Goal: Check status: Check status

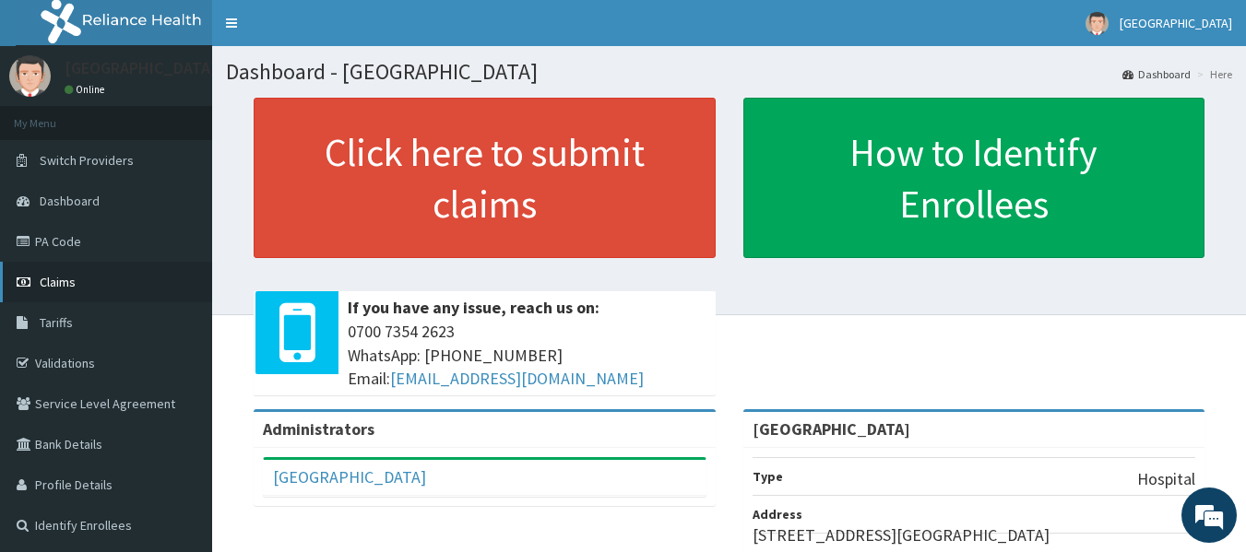
click at [70, 271] on link "Claims" at bounding box center [106, 282] width 212 height 41
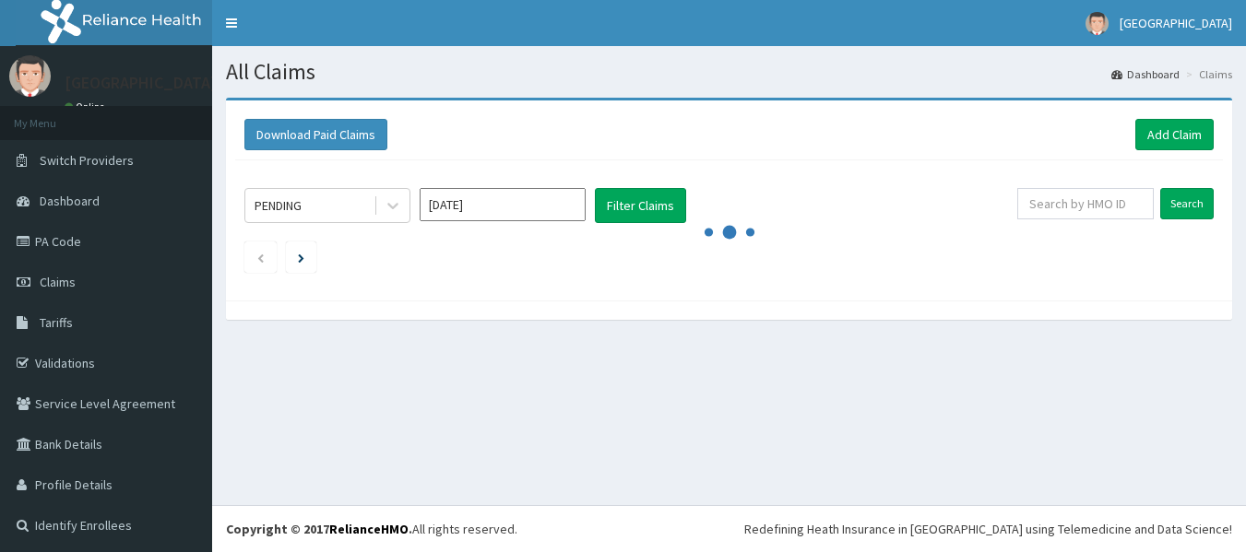
click at [790, 389] on div "All Claims Dashboard Claims Download Paid Claims Add Claim × Note you can only …" at bounding box center [729, 275] width 1034 height 459
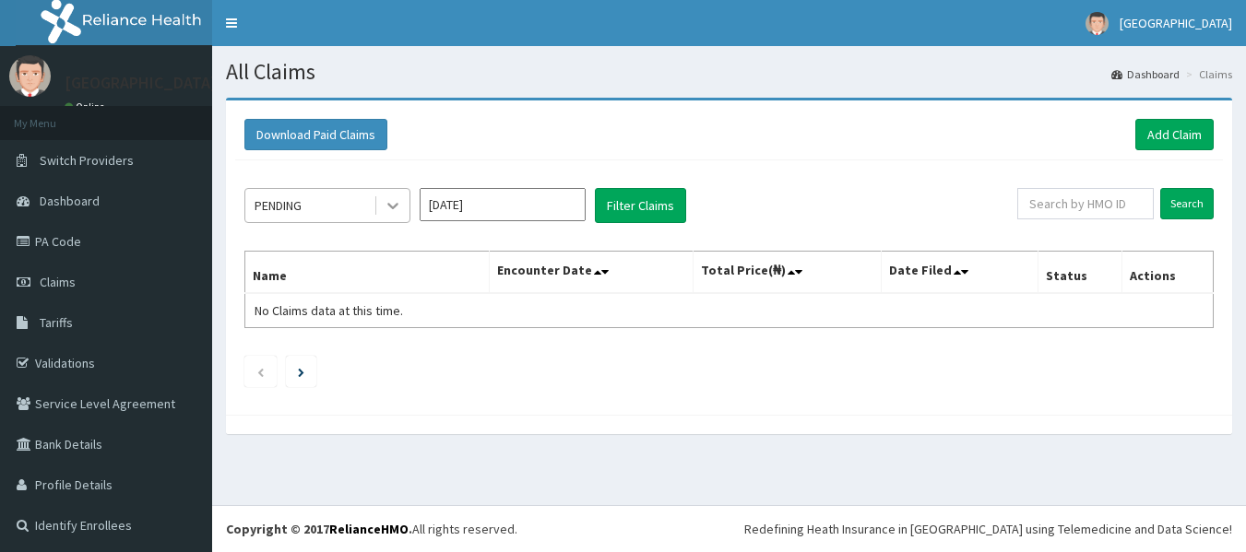
click at [392, 205] on icon at bounding box center [393, 205] width 18 height 18
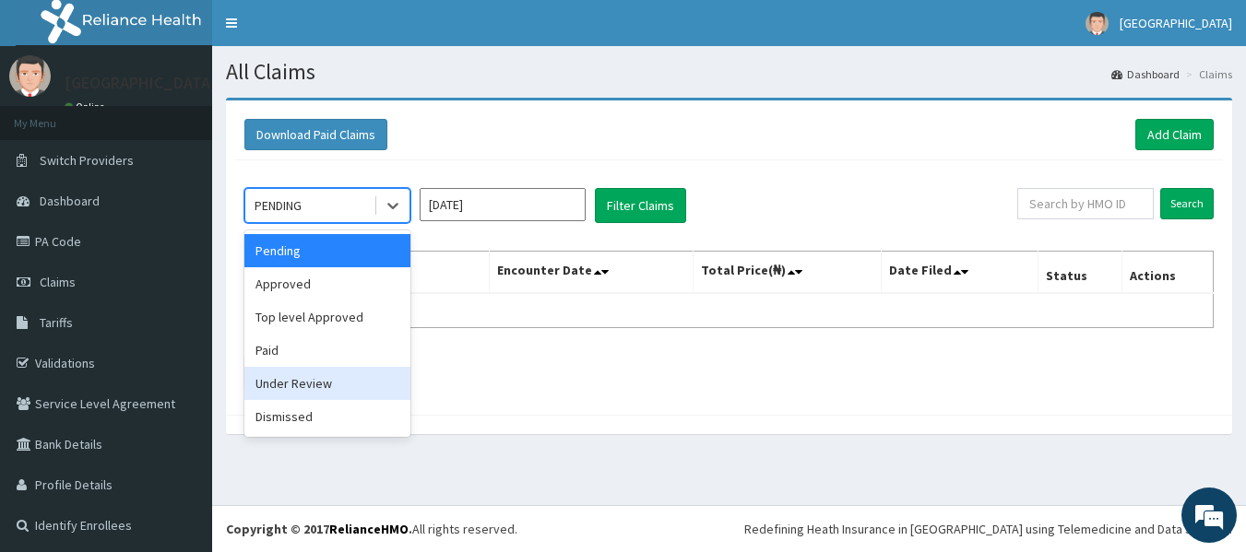
click at [322, 381] on div "Under Review" at bounding box center [327, 383] width 166 height 33
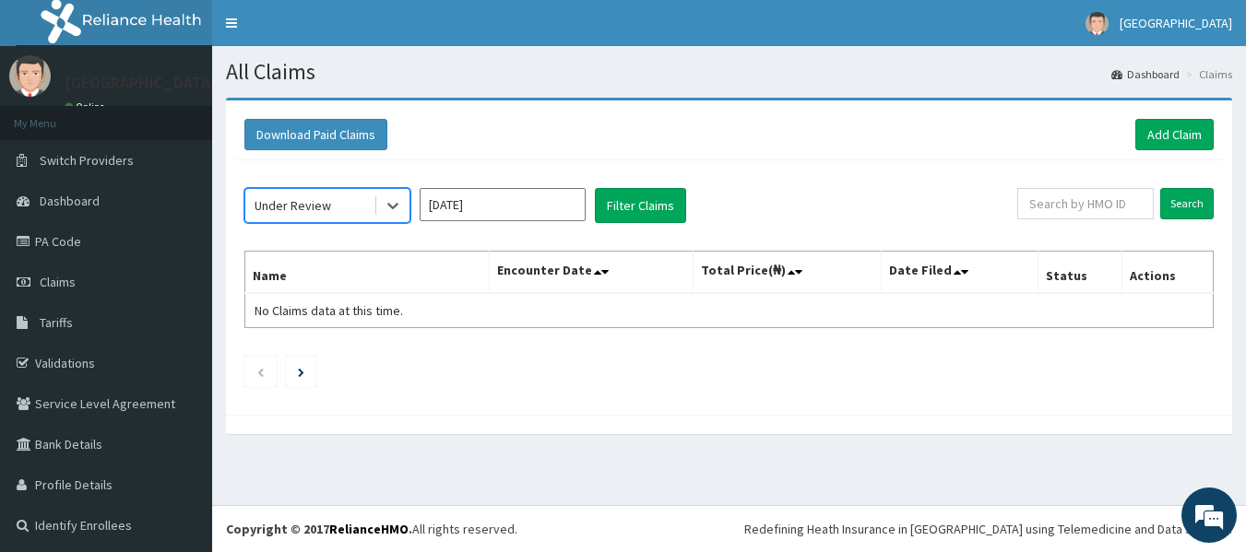
click at [502, 205] on input "[DATE]" at bounding box center [503, 204] width 166 height 33
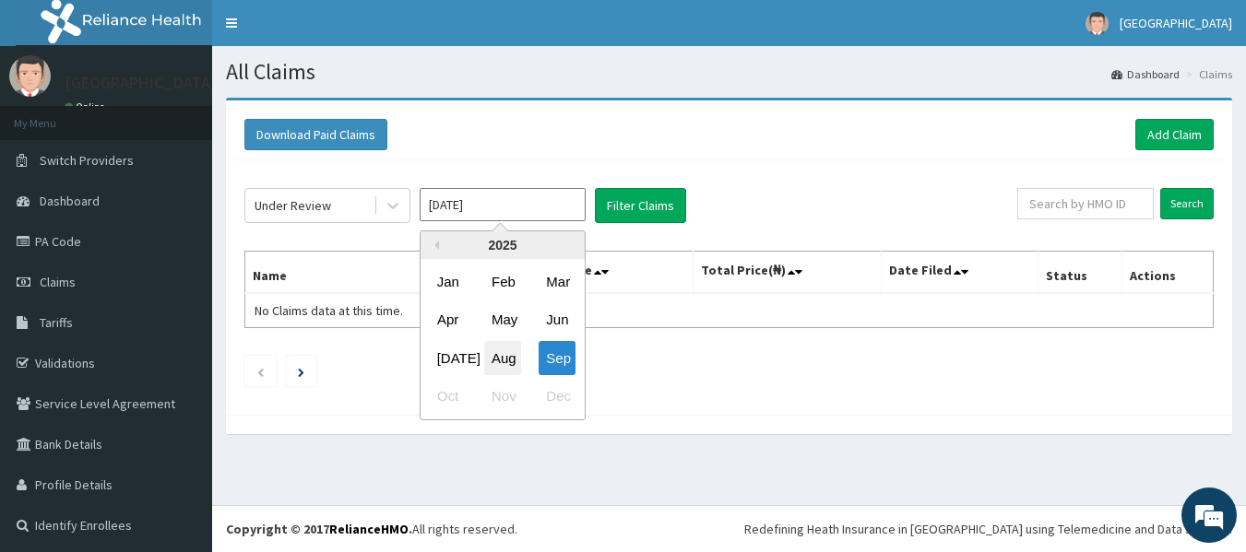
click at [508, 354] on div "Aug" at bounding box center [502, 358] width 37 height 34
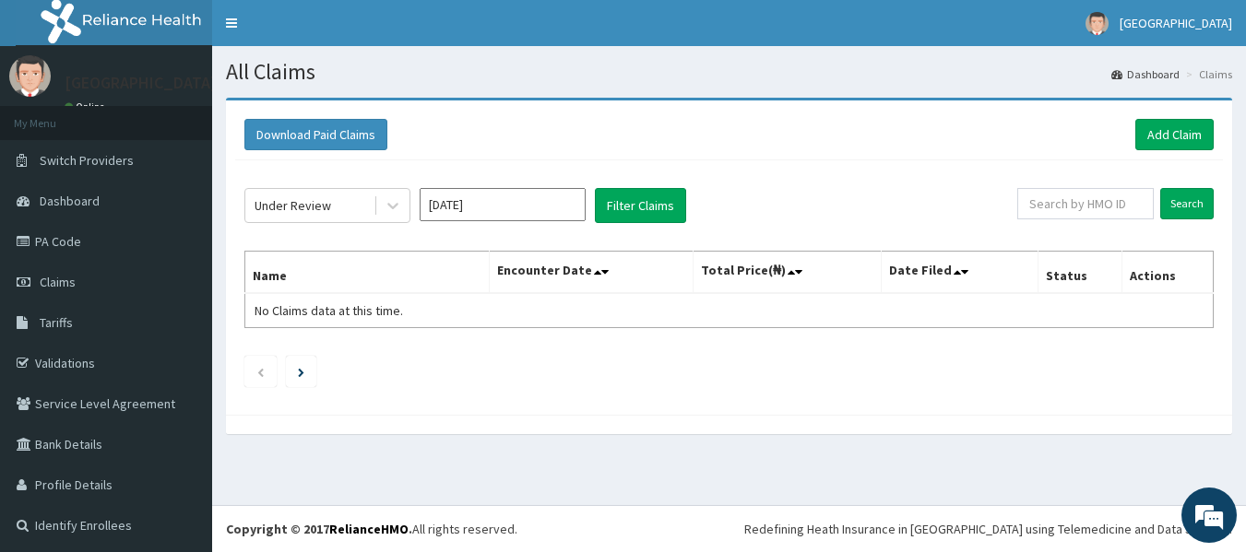
type input "[DATE]"
click at [639, 211] on button "Filter Claims" at bounding box center [640, 205] width 91 height 35
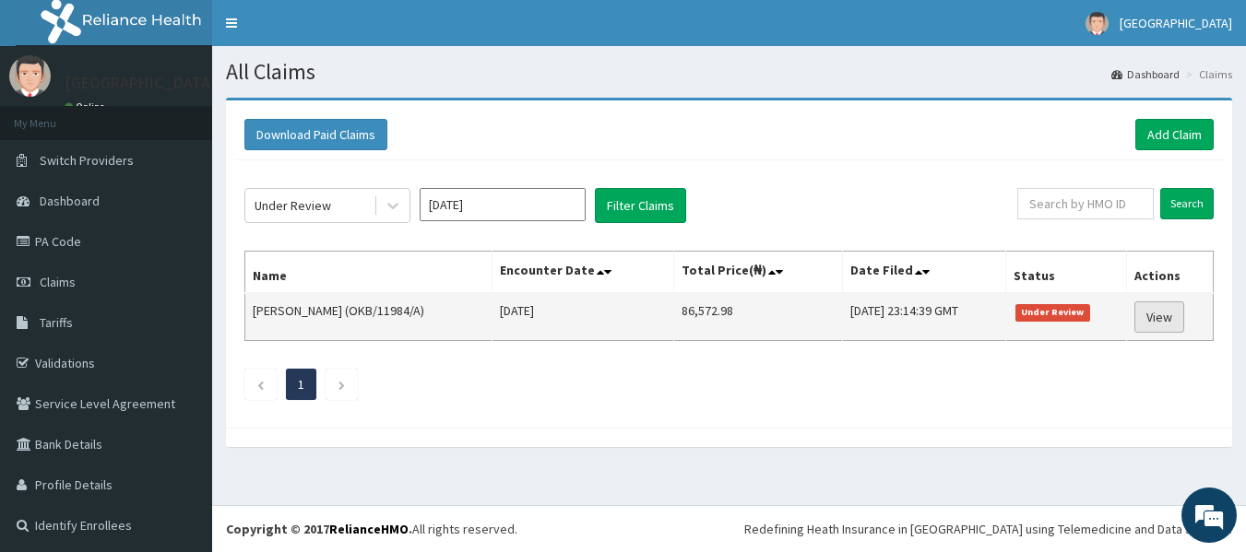
click at [1138, 321] on link "View" at bounding box center [1160, 317] width 50 height 31
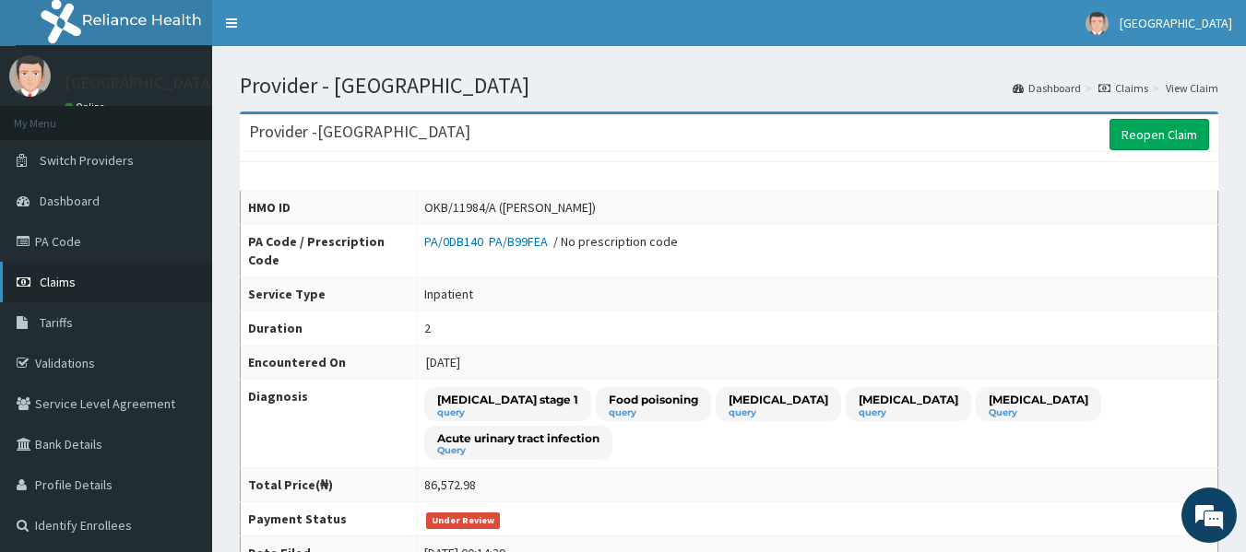
click at [57, 282] on span "Claims" at bounding box center [58, 282] width 36 height 17
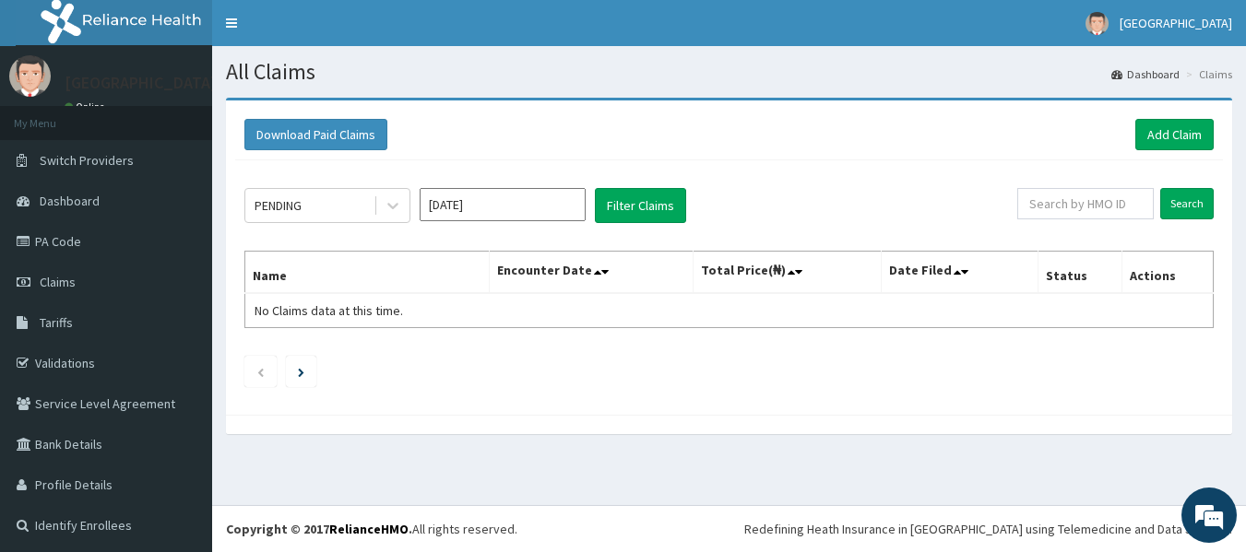
click at [413, 211] on div "PENDING [DATE] Filter Claims" at bounding box center [630, 205] width 773 height 35
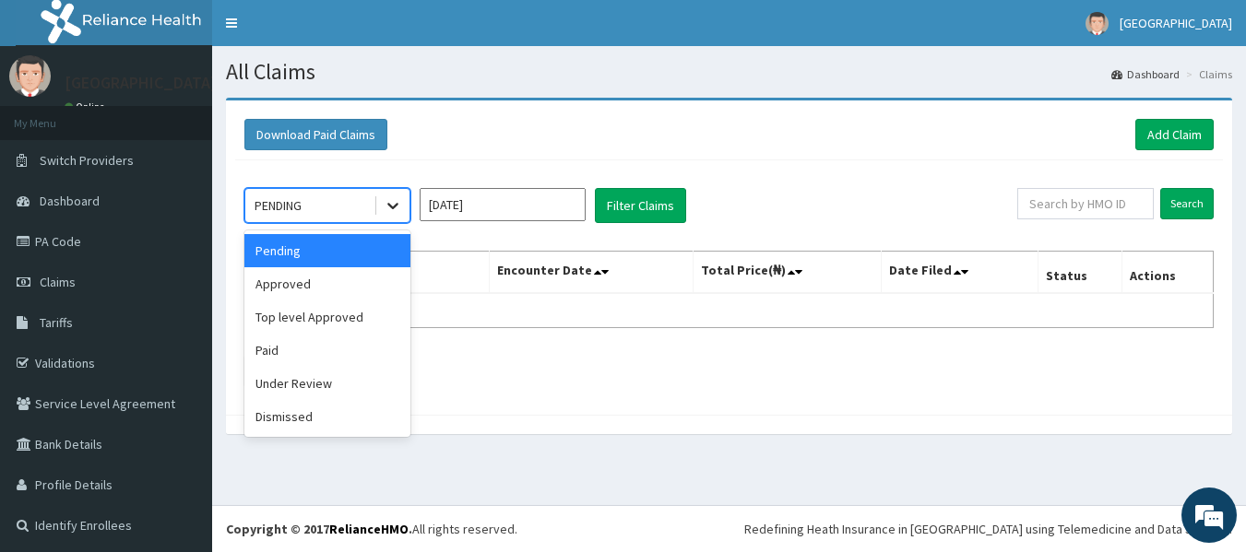
click at [399, 210] on icon at bounding box center [393, 205] width 18 height 18
click at [338, 325] on div "Top level Approved" at bounding box center [327, 317] width 166 height 33
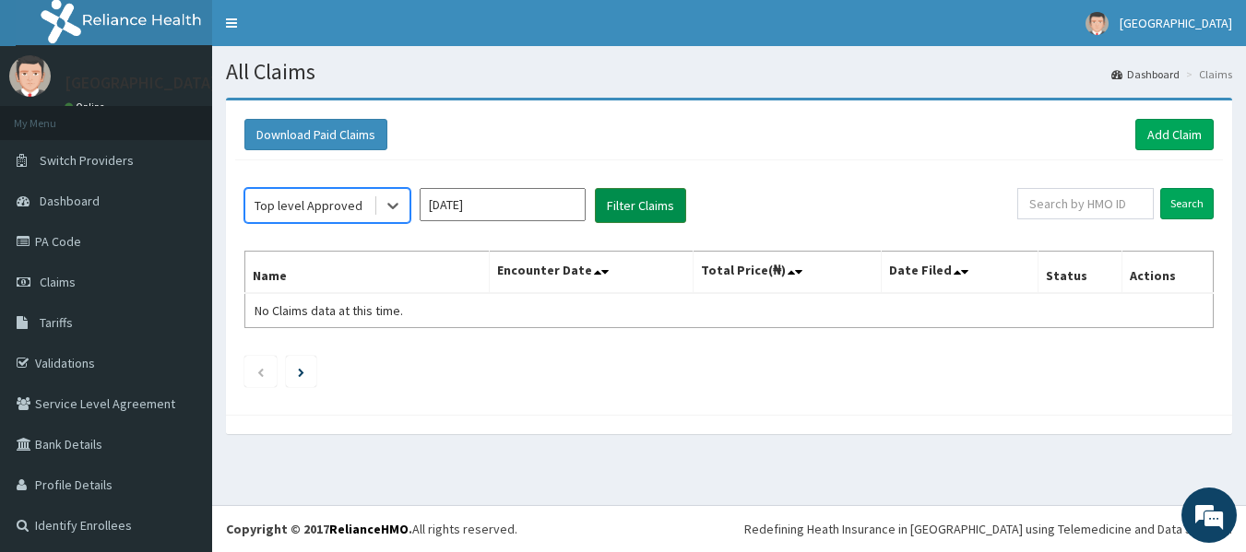
click at [636, 217] on button "Filter Claims" at bounding box center [640, 205] width 91 height 35
click at [383, 200] on div at bounding box center [392, 205] width 33 height 33
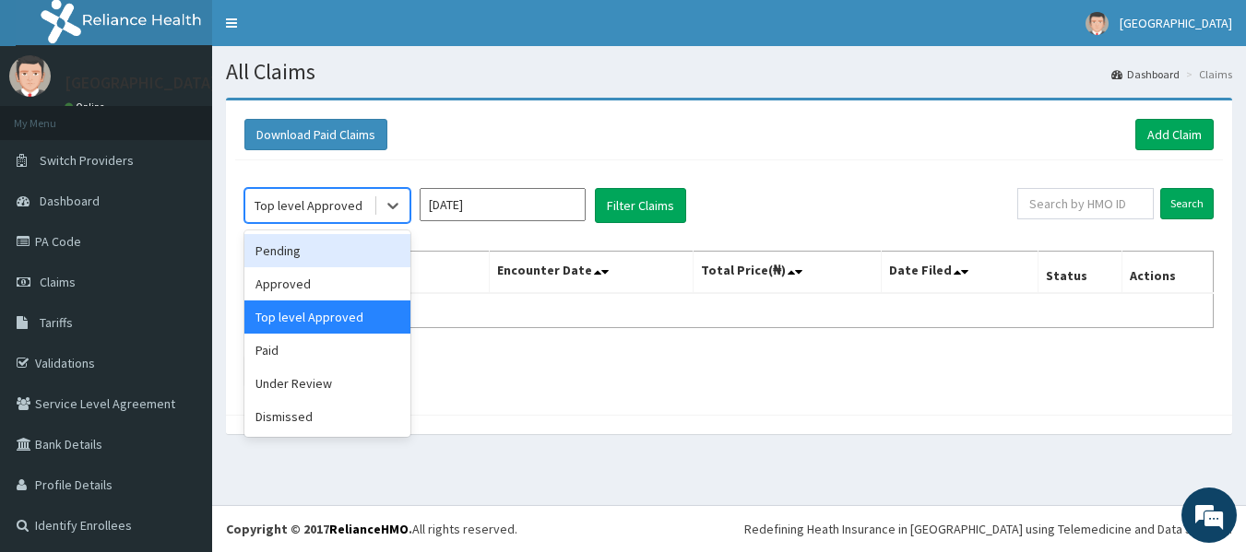
click at [338, 243] on div "Pending" at bounding box center [327, 250] width 166 height 33
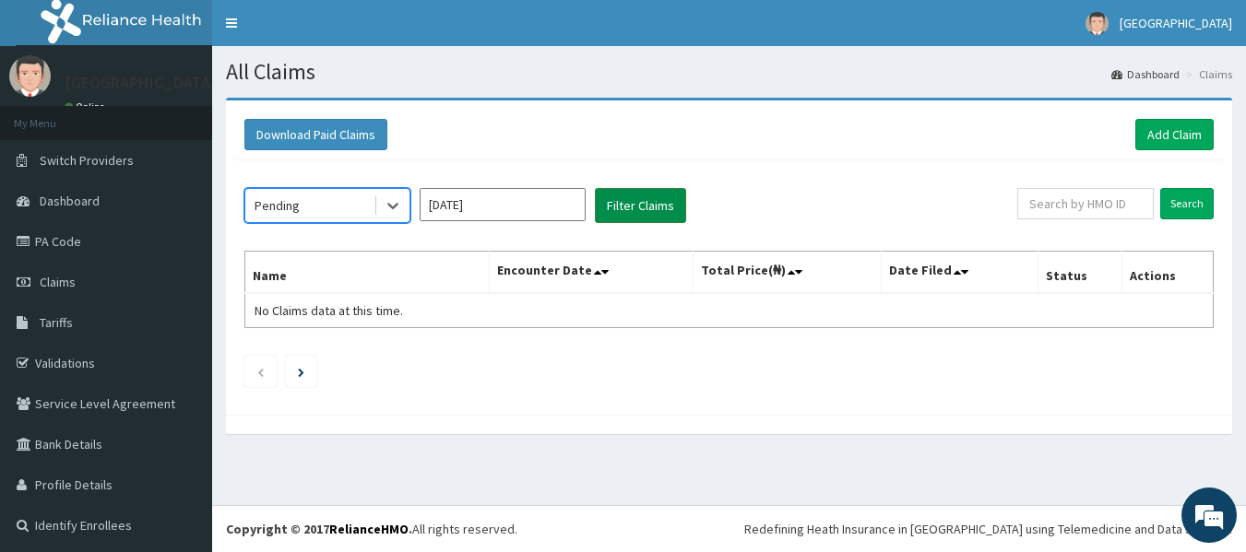
click at [646, 206] on button "Filter Claims" at bounding box center [640, 205] width 91 height 35
click at [644, 206] on button "Filter Claims" at bounding box center [640, 205] width 91 height 35
click at [395, 196] on icon at bounding box center [393, 205] width 18 height 18
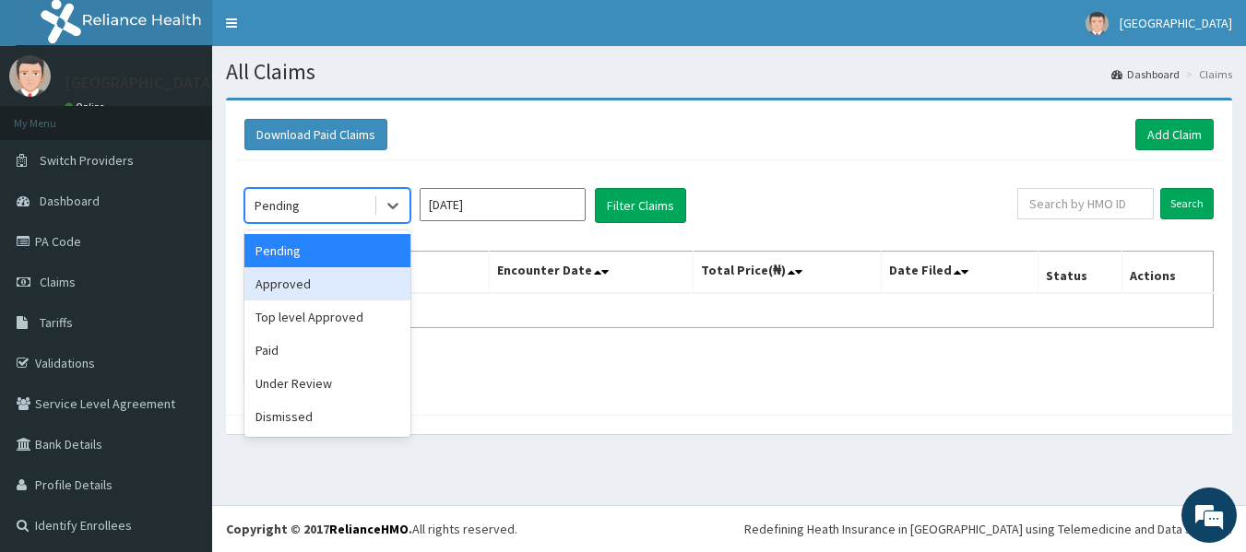
click at [329, 281] on div "Approved" at bounding box center [327, 283] width 166 height 33
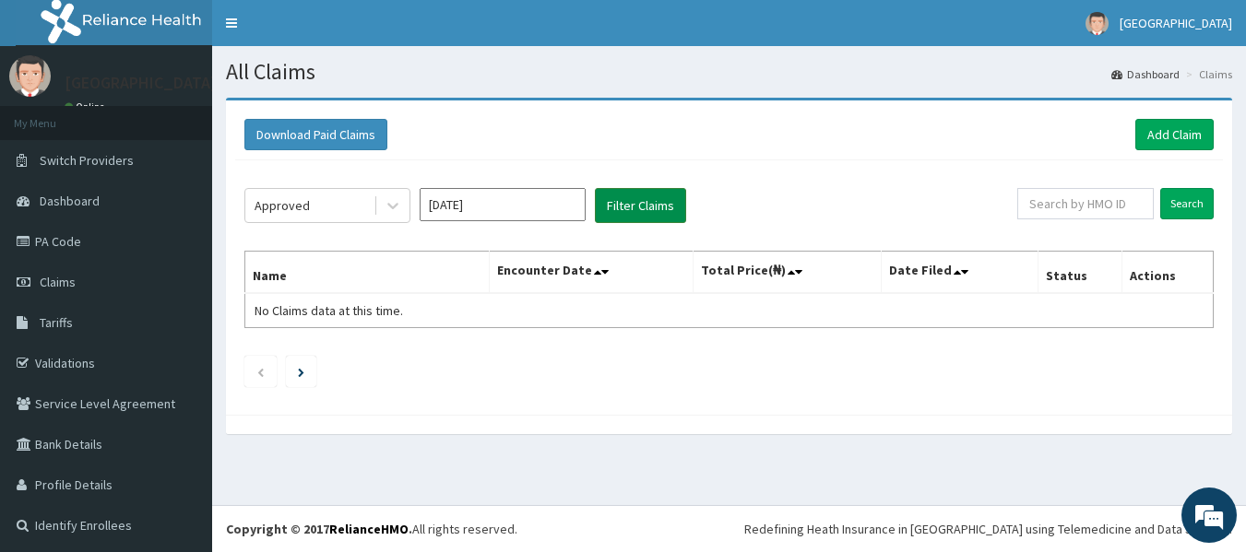
click at [624, 206] on button "Filter Claims" at bounding box center [640, 205] width 91 height 35
click at [392, 211] on icon at bounding box center [393, 205] width 18 height 18
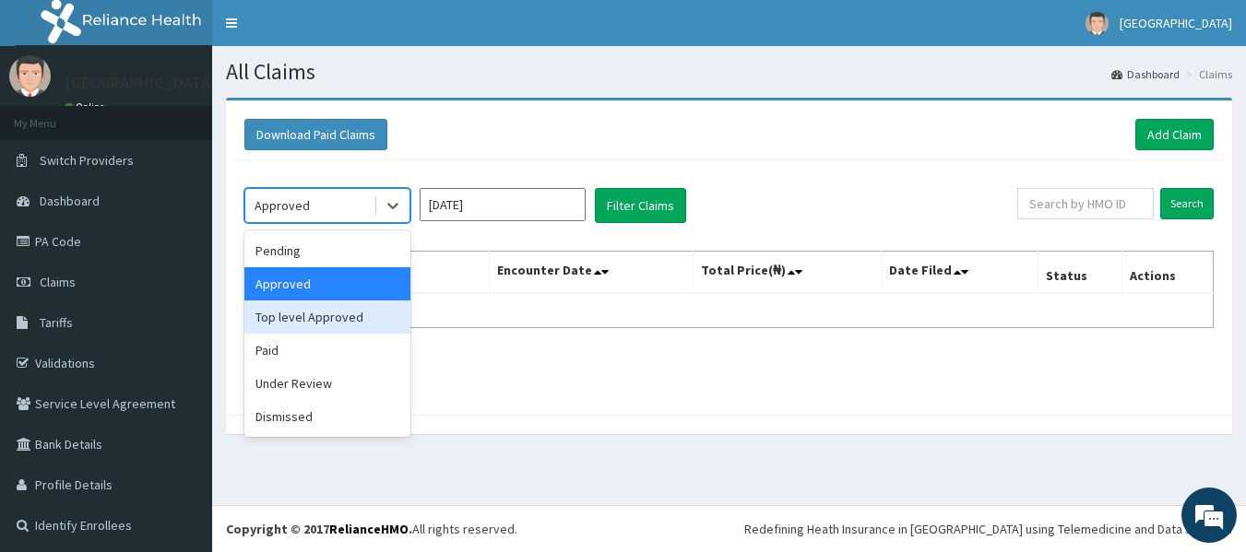
click at [336, 318] on div "Top level Approved" at bounding box center [327, 317] width 166 height 33
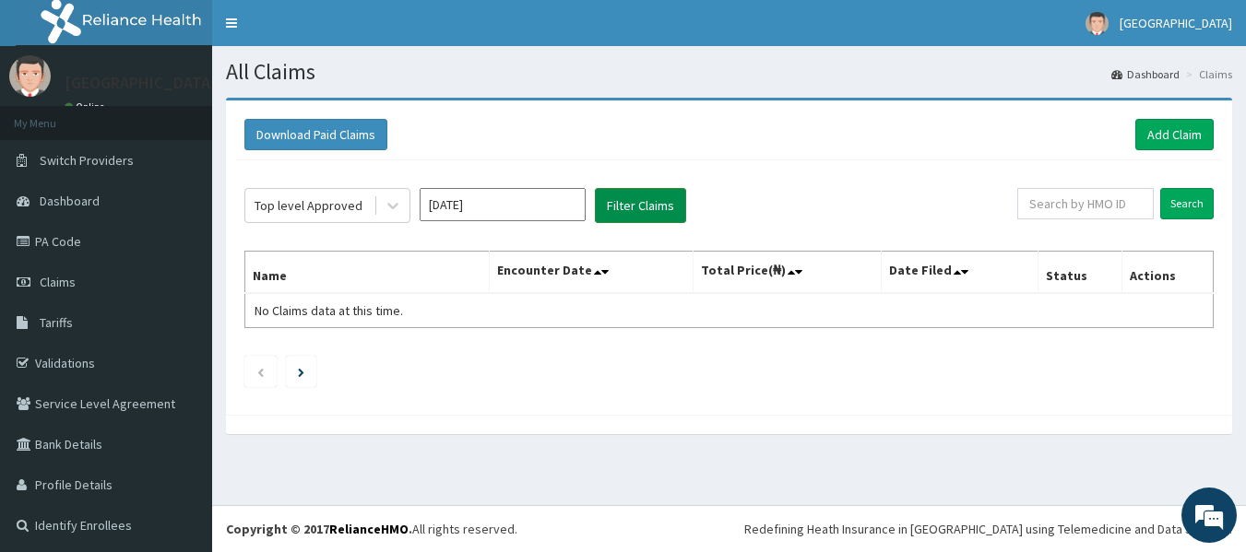
click at [636, 196] on button "Filter Claims" at bounding box center [640, 205] width 91 height 35
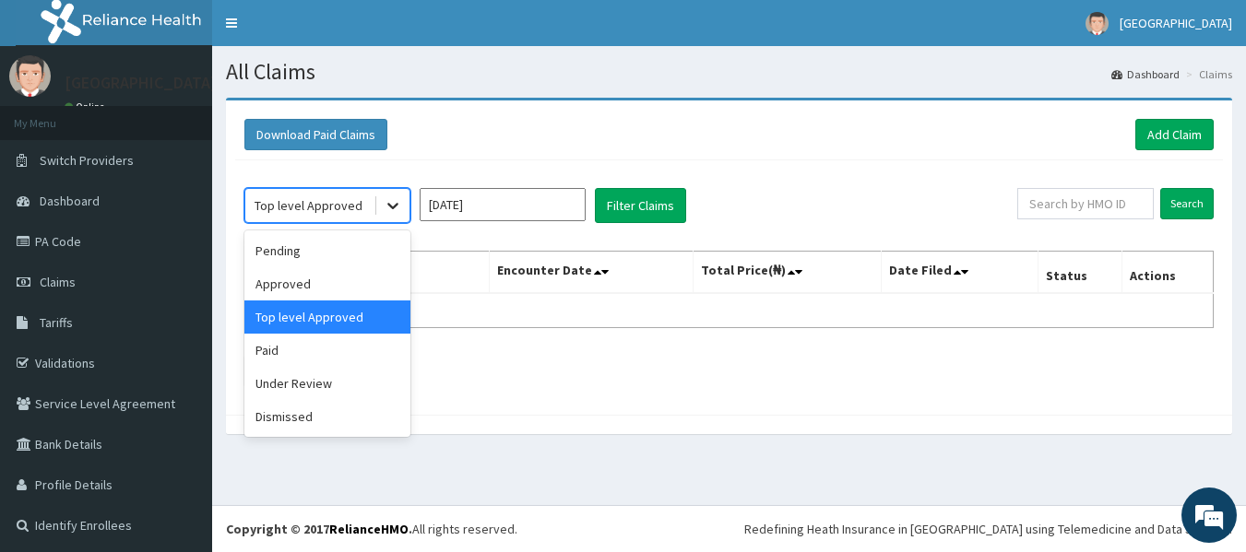
click at [397, 194] on div at bounding box center [392, 205] width 33 height 33
click at [318, 349] on div "Paid" at bounding box center [327, 350] width 166 height 33
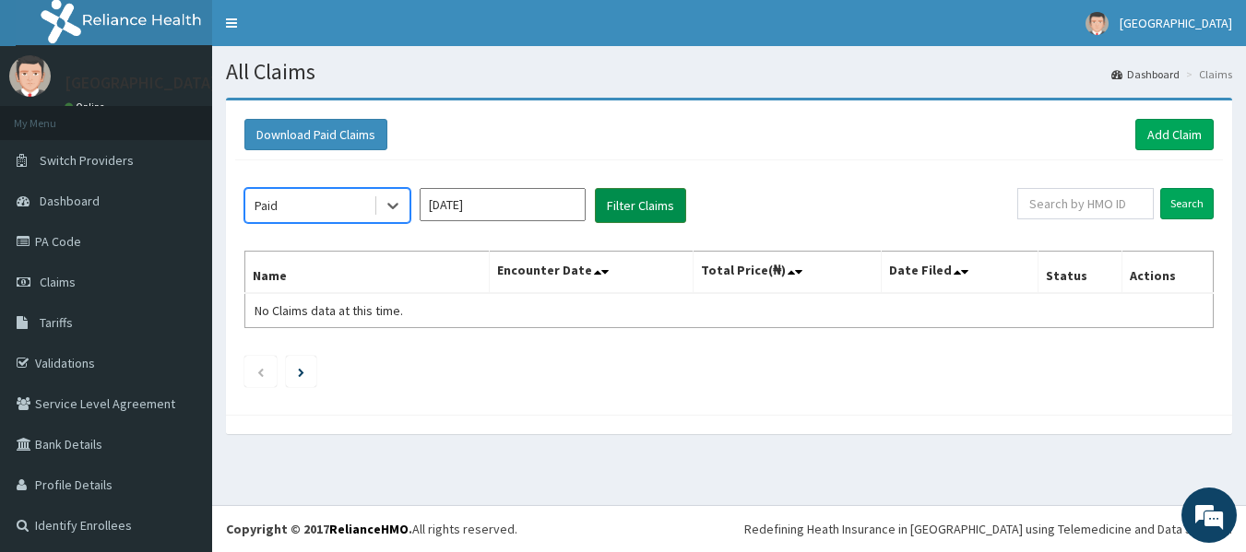
click at [651, 204] on button "Filter Claims" at bounding box center [640, 205] width 91 height 35
click at [399, 213] on icon at bounding box center [393, 205] width 18 height 18
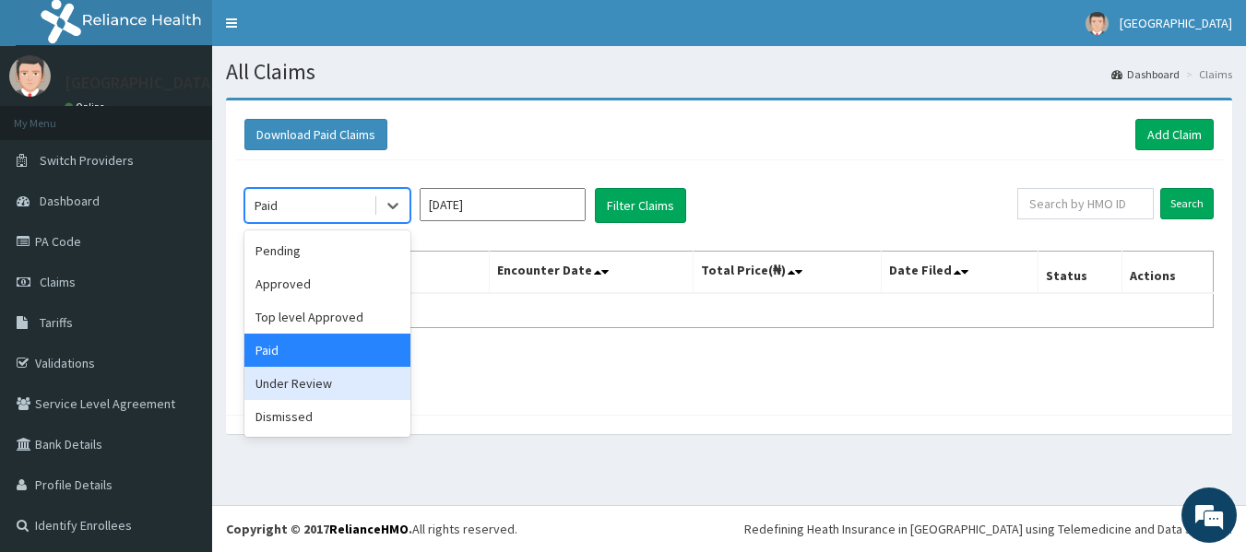
click at [310, 382] on div "Under Review" at bounding box center [327, 383] width 166 height 33
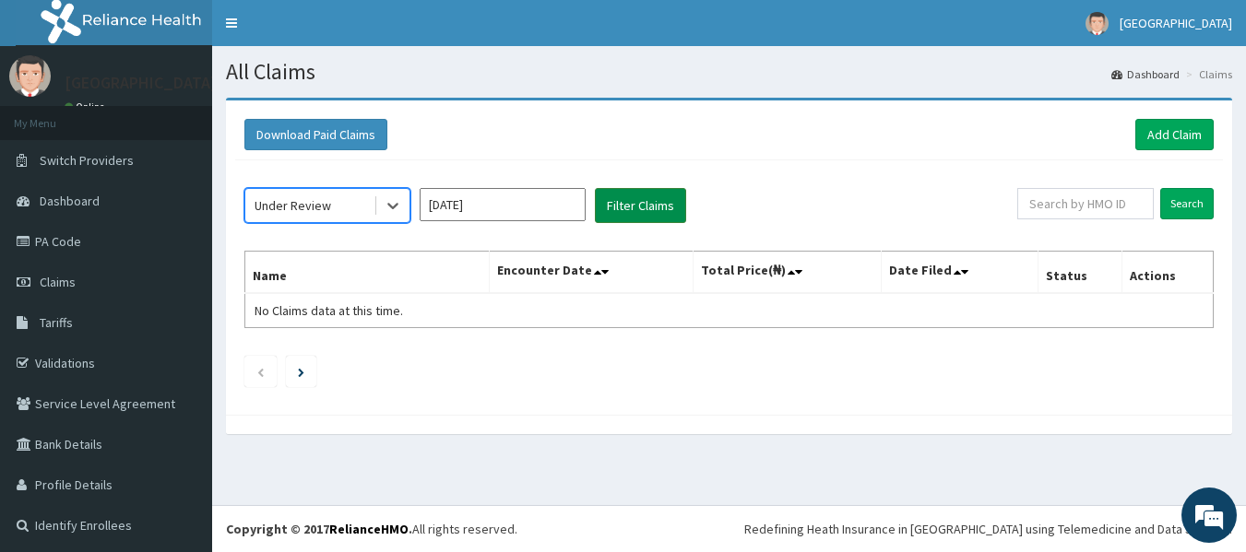
click at [632, 220] on button "Filter Claims" at bounding box center [640, 205] width 91 height 35
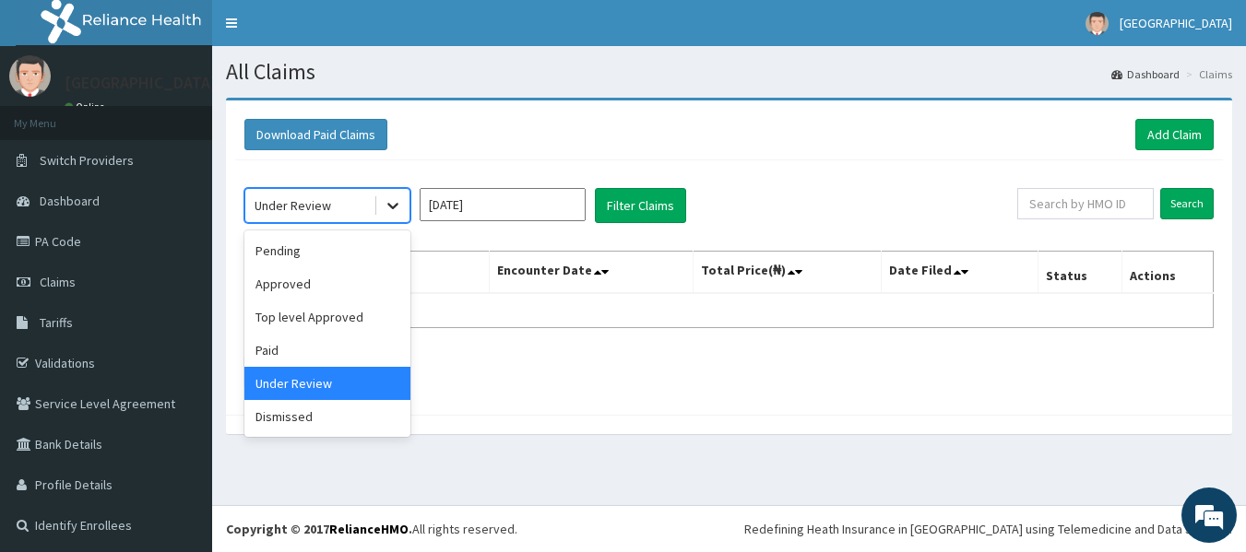
click at [386, 206] on icon at bounding box center [393, 205] width 18 height 18
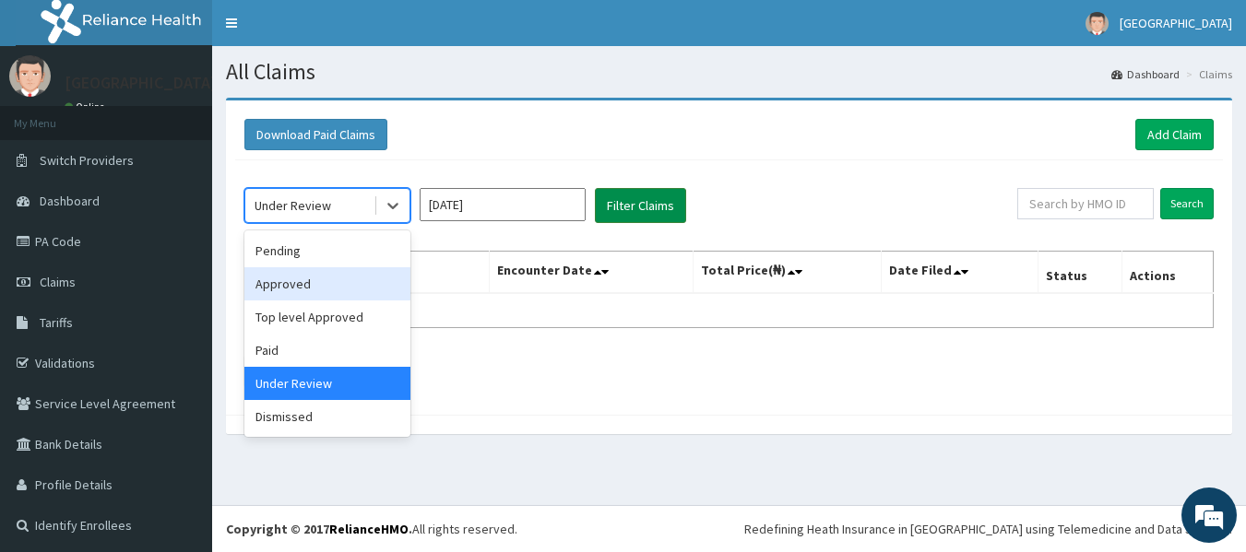
click at [628, 198] on button "Filter Claims" at bounding box center [640, 205] width 91 height 35
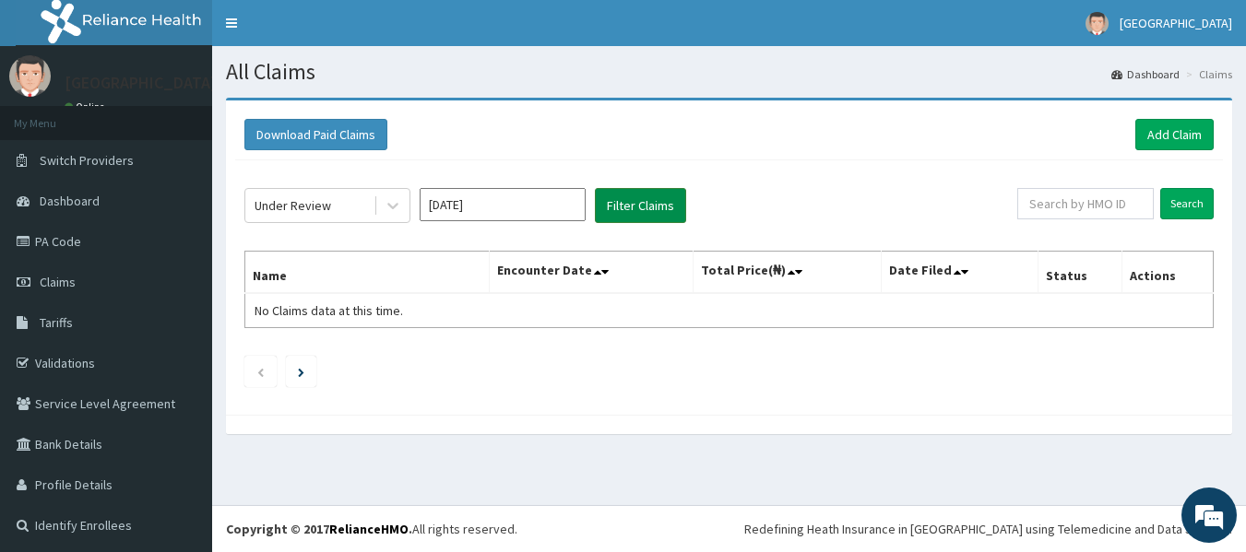
click at [628, 198] on button "Filter Claims" at bounding box center [640, 205] width 91 height 35
click at [493, 205] on input "Sep 2025" at bounding box center [503, 204] width 166 height 33
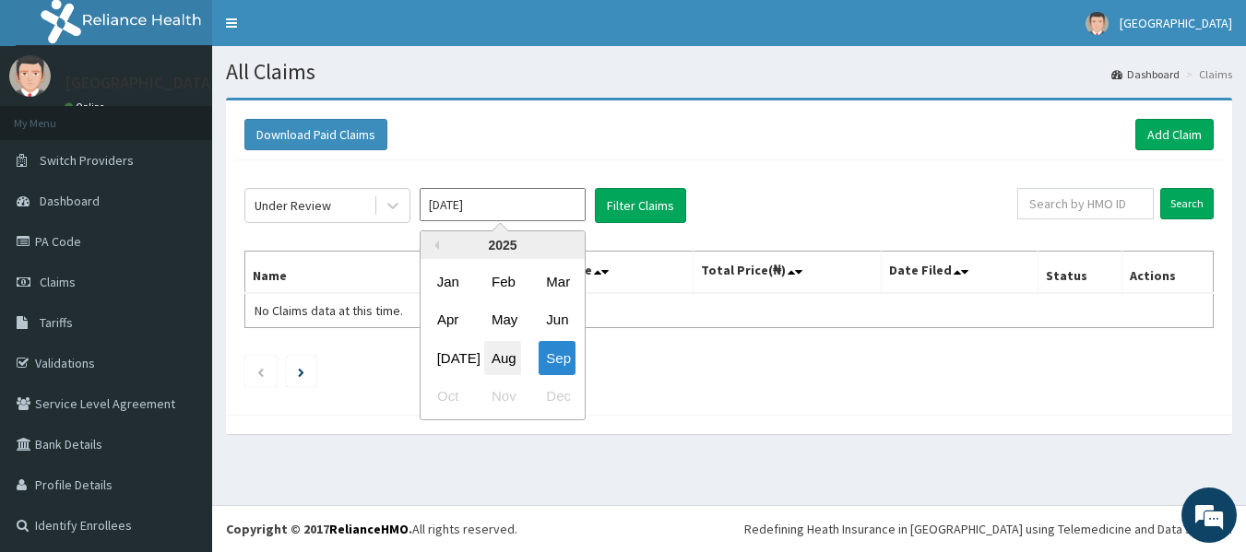
click at [497, 350] on div "Aug" at bounding box center [502, 358] width 37 height 34
type input "Aug 2025"
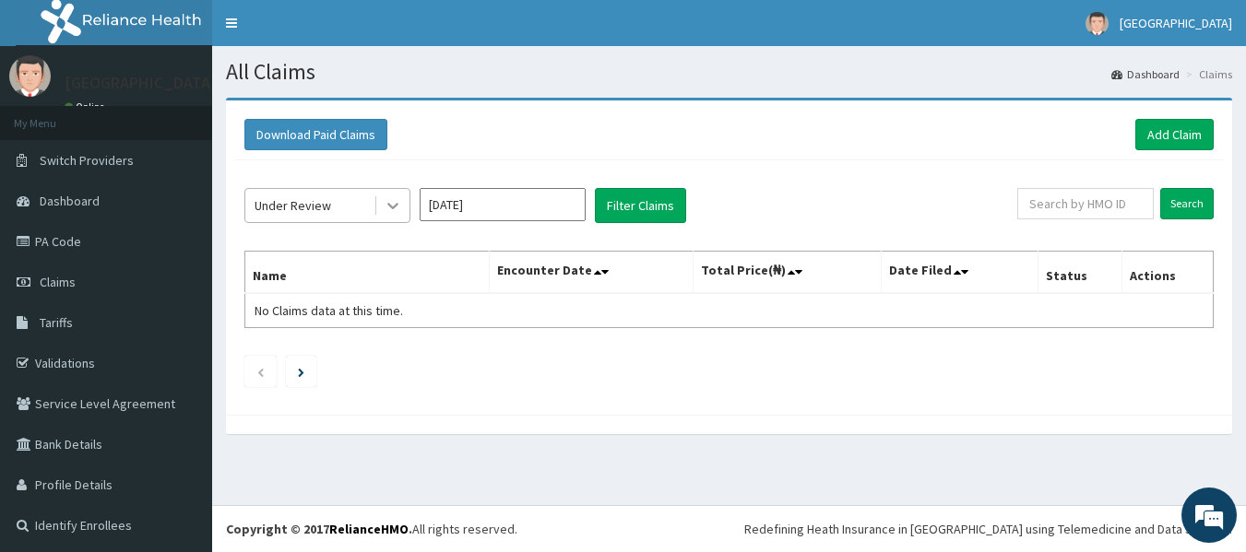
click at [394, 207] on icon at bounding box center [392, 207] width 11 height 6
click at [639, 209] on button "Filter Claims" at bounding box center [640, 205] width 91 height 35
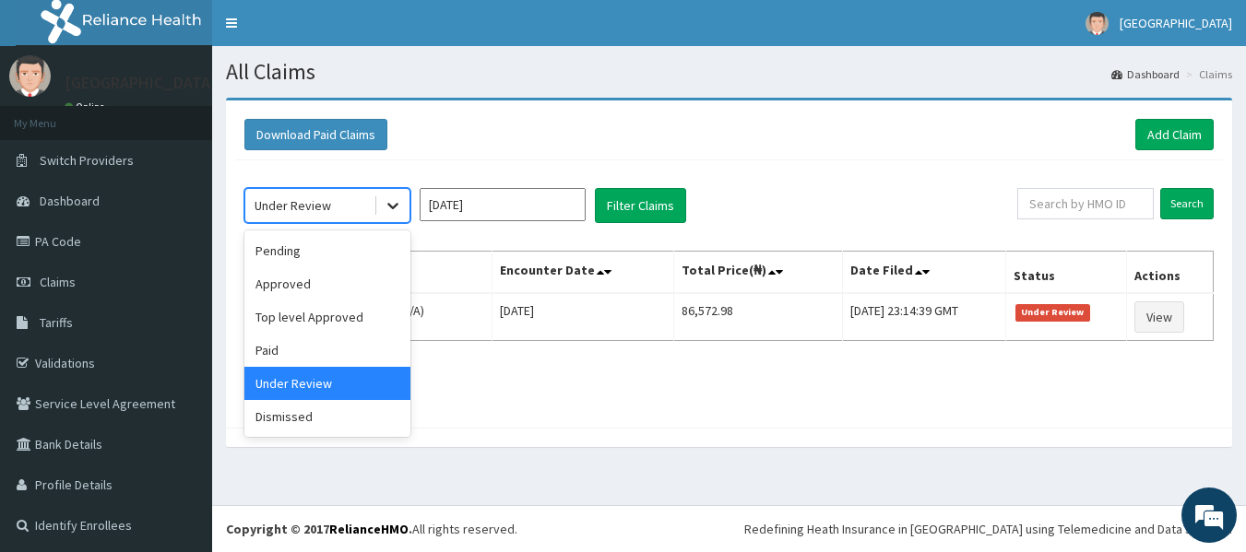
click at [387, 198] on icon at bounding box center [393, 205] width 18 height 18
click at [332, 321] on div "Top level Approved" at bounding box center [327, 317] width 166 height 33
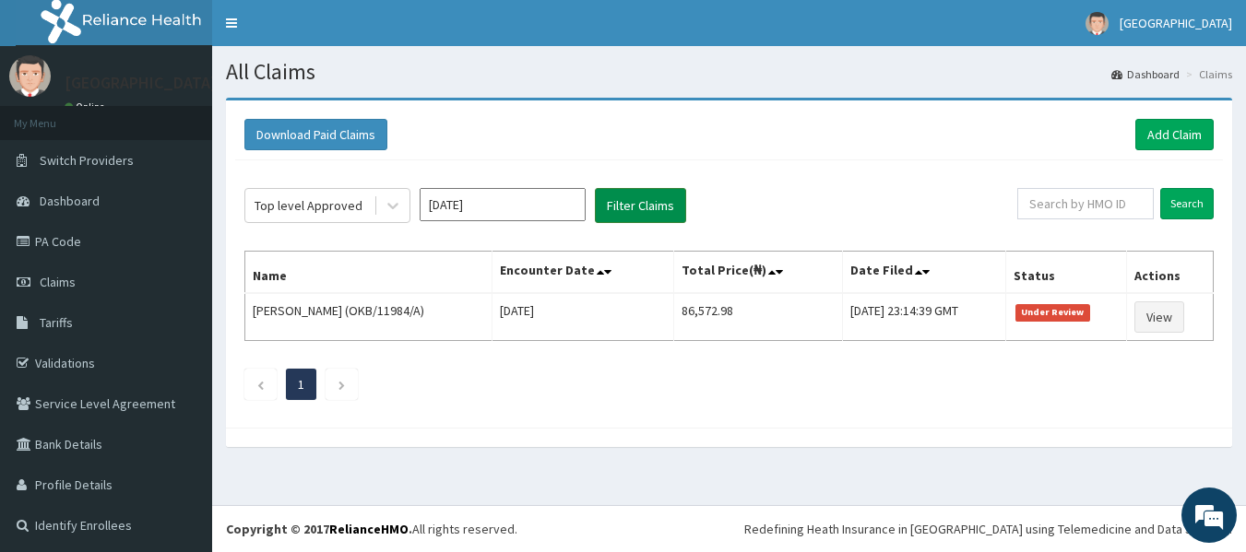
click at [623, 201] on button "Filter Claims" at bounding box center [640, 205] width 91 height 35
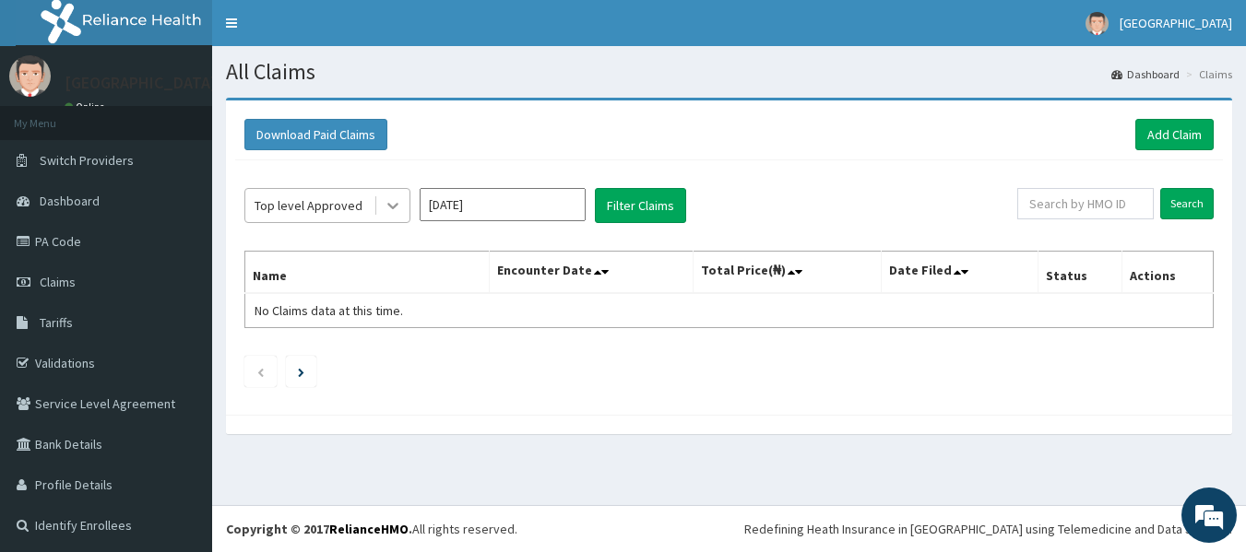
click at [388, 205] on icon at bounding box center [392, 207] width 11 height 6
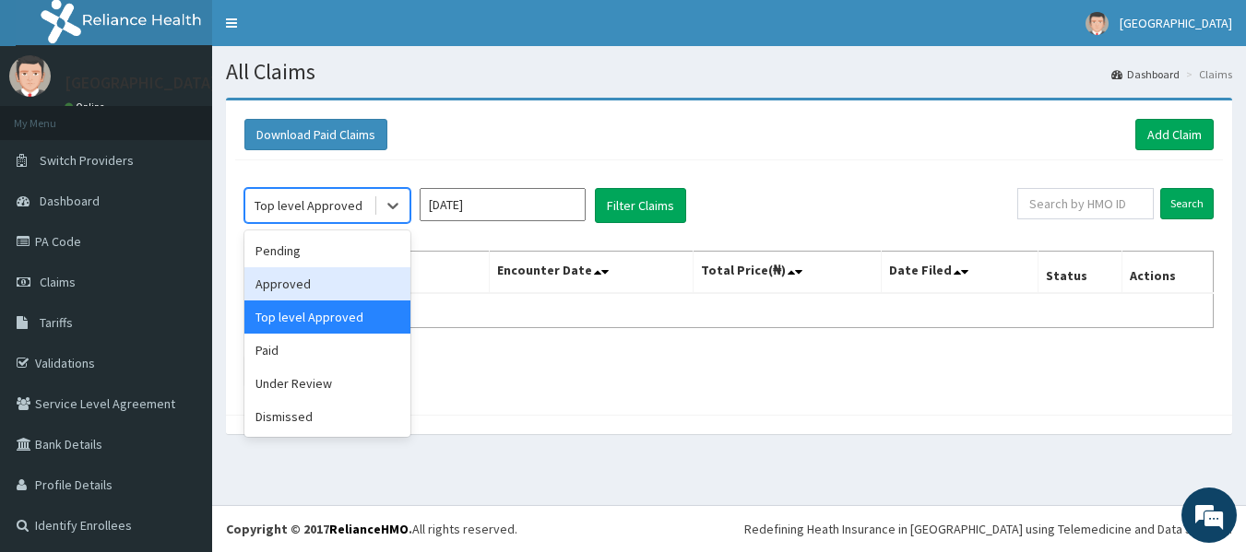
click at [353, 278] on div "Approved" at bounding box center [327, 283] width 166 height 33
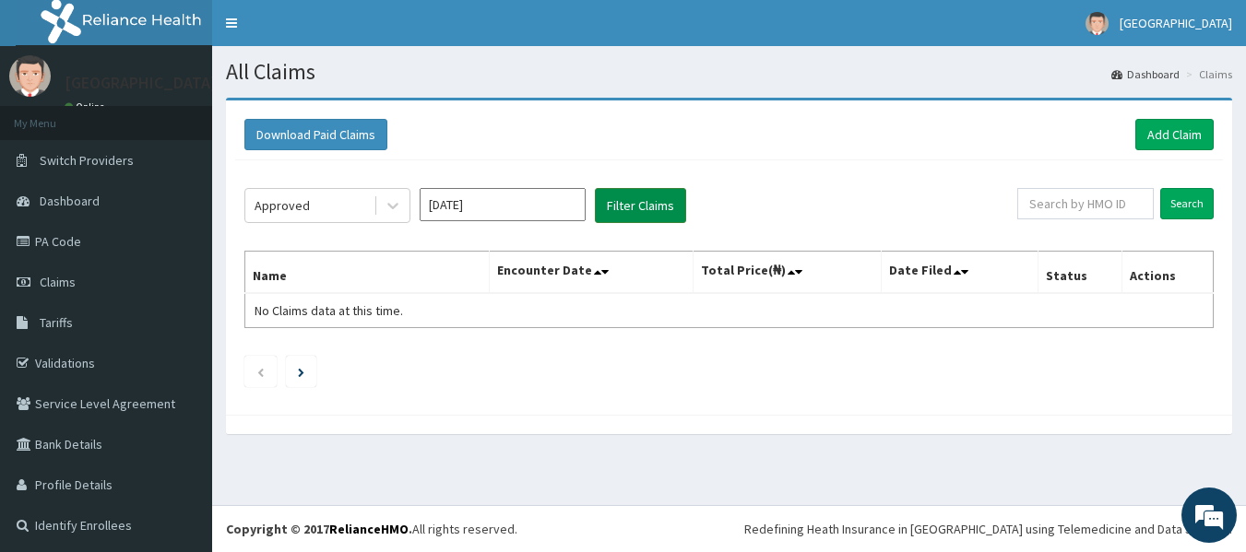
click at [623, 213] on button "Filter Claims" at bounding box center [640, 205] width 91 height 35
click at [642, 202] on button "Filter Claims" at bounding box center [640, 205] width 91 height 35
click at [399, 201] on icon at bounding box center [393, 205] width 18 height 18
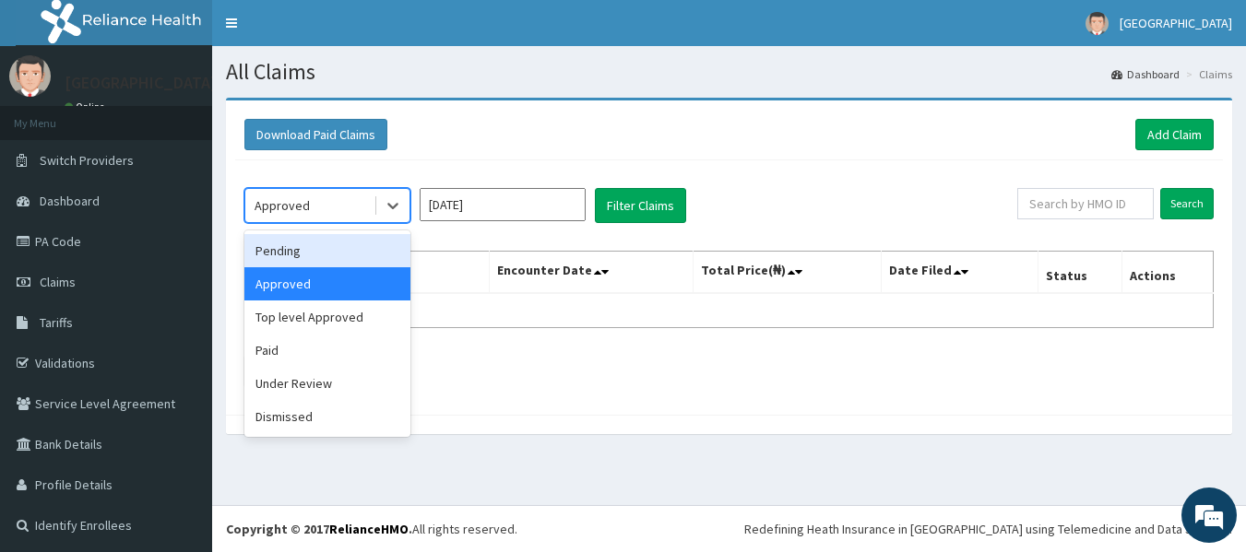
click at [356, 250] on div "Pending" at bounding box center [327, 250] width 166 height 33
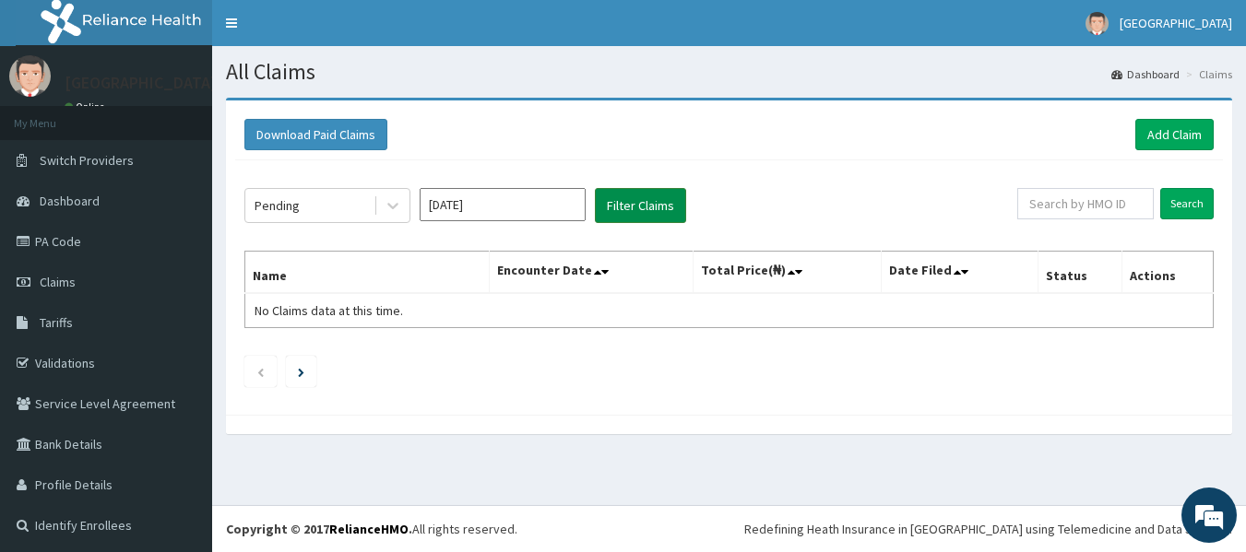
click at [651, 208] on button "Filter Claims" at bounding box center [640, 205] width 91 height 35
